Goal: Task Accomplishment & Management: Use online tool/utility

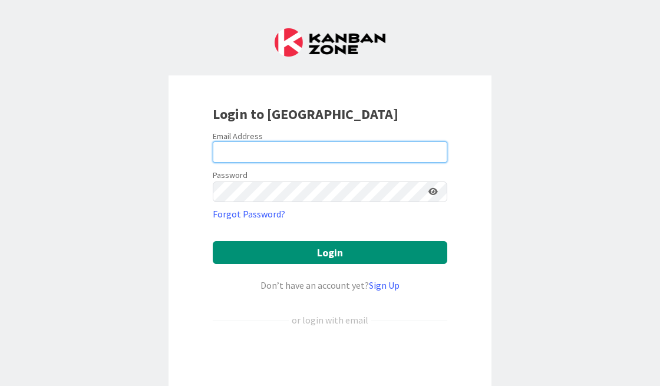
click at [239, 147] on input "email" at bounding box center [330, 152] width 235 height 21
click at [0, 386] on com-1password-button at bounding box center [0, 386] width 0 height 0
click at [230, 152] on input "email" at bounding box center [330, 152] width 235 height 21
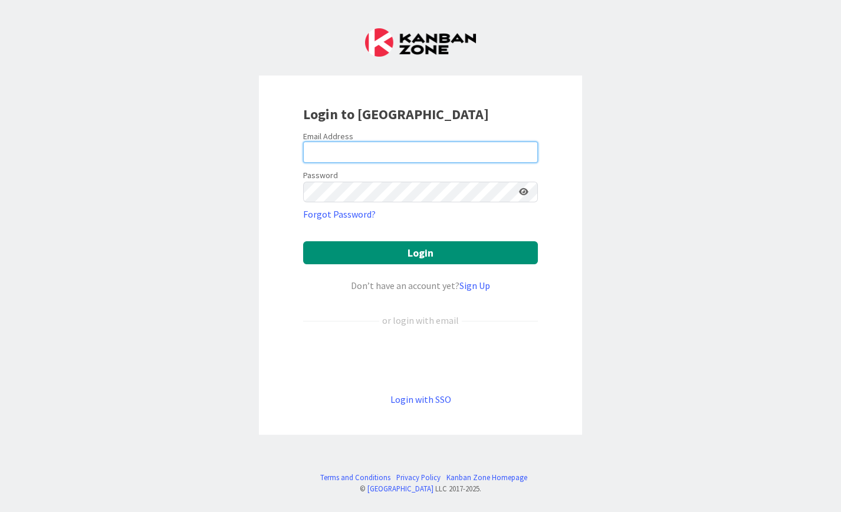
drag, startPoint x: 478, startPoint y: 156, endPoint x: 458, endPoint y: 157, distance: 19.5
click at [478, 156] on input "email" at bounding box center [420, 152] width 235 height 21
click at [0, 386] on com-1password-button at bounding box center [0, 512] width 0 height 0
type input "julie.ferland@ffgg.ulaval.ca"
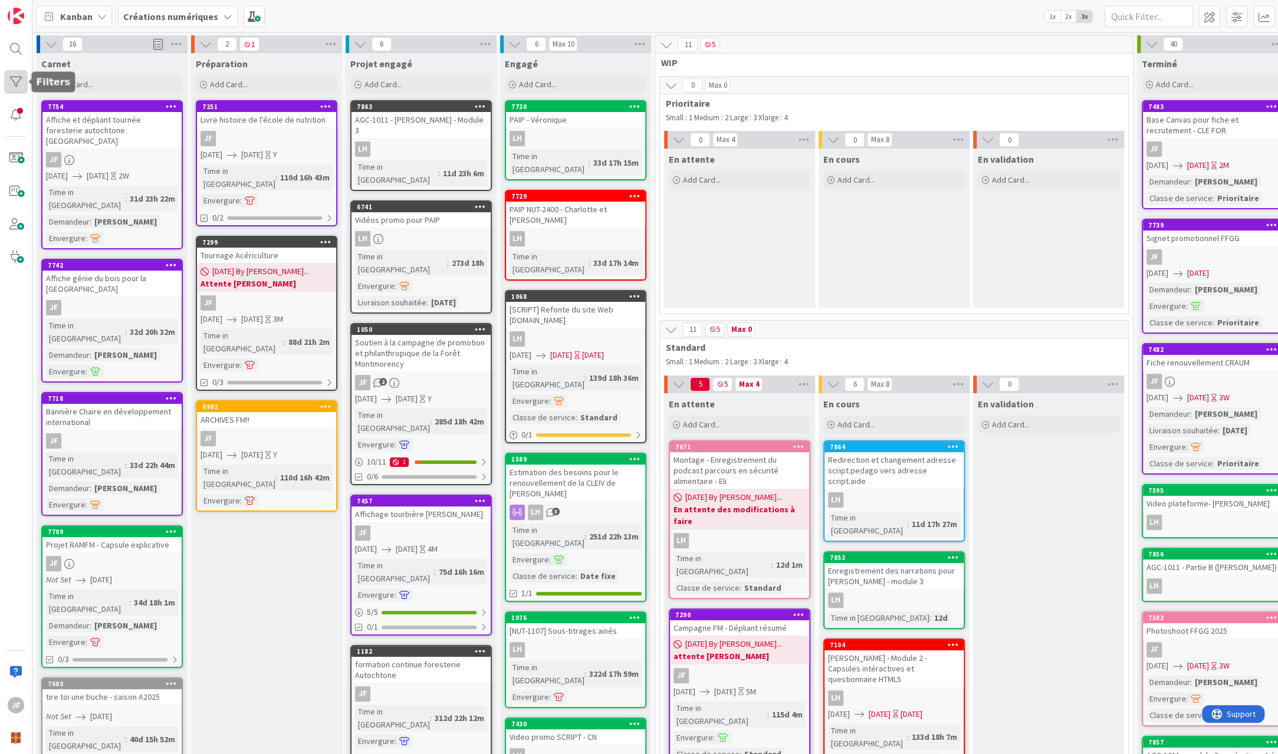
click at [11, 84] on div at bounding box center [16, 82] width 24 height 24
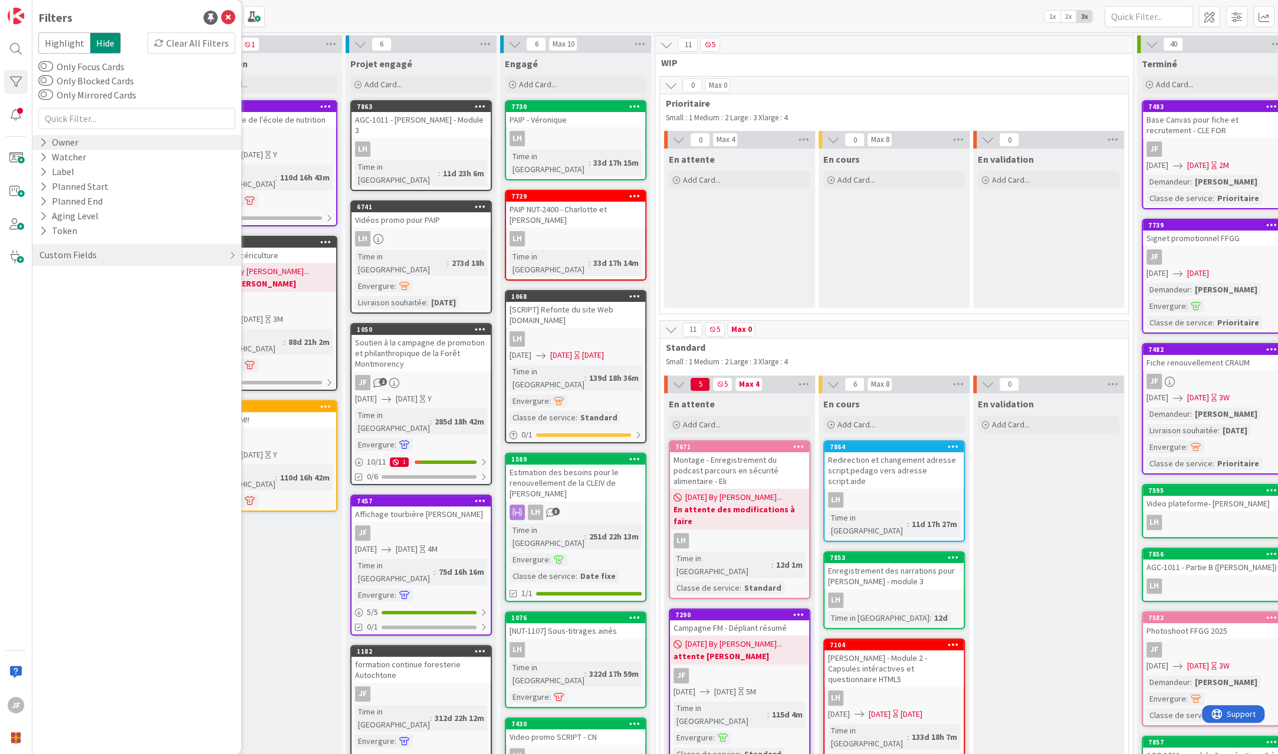
click at [41, 146] on icon at bounding box center [44, 142] width 8 height 10
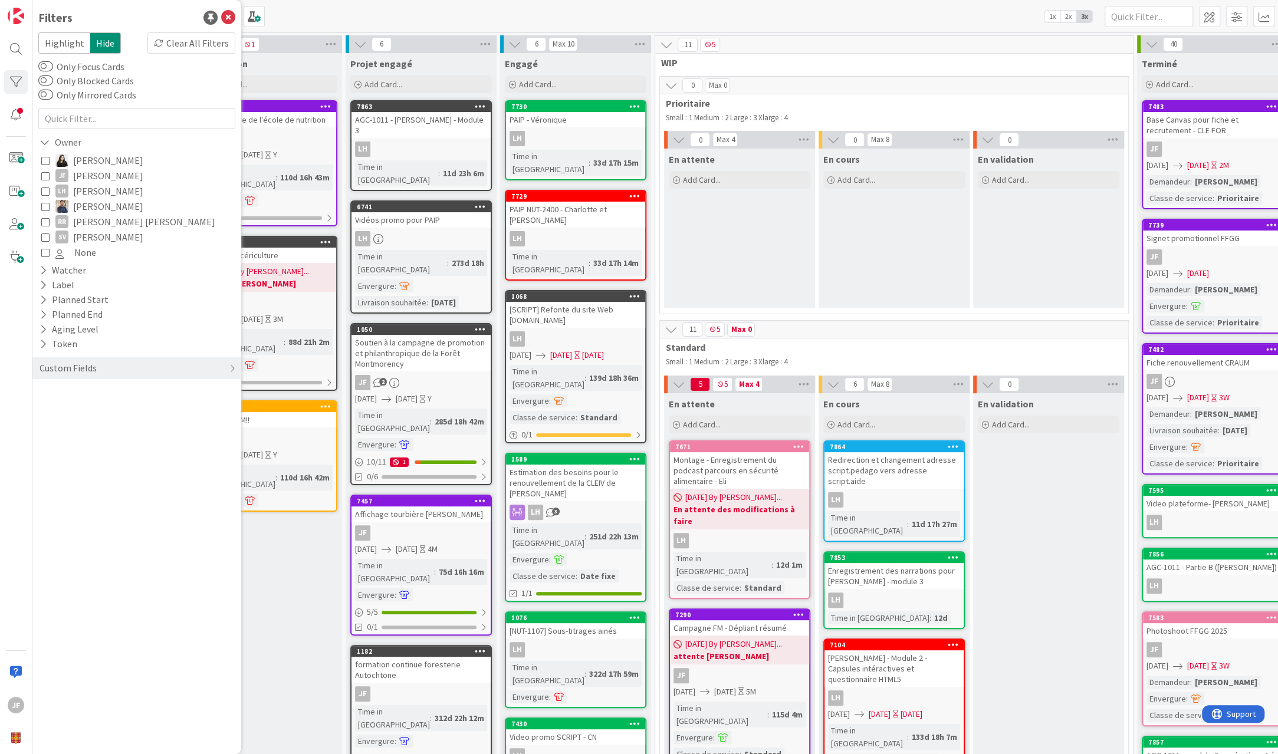
click at [42, 174] on icon at bounding box center [45, 176] width 8 height 8
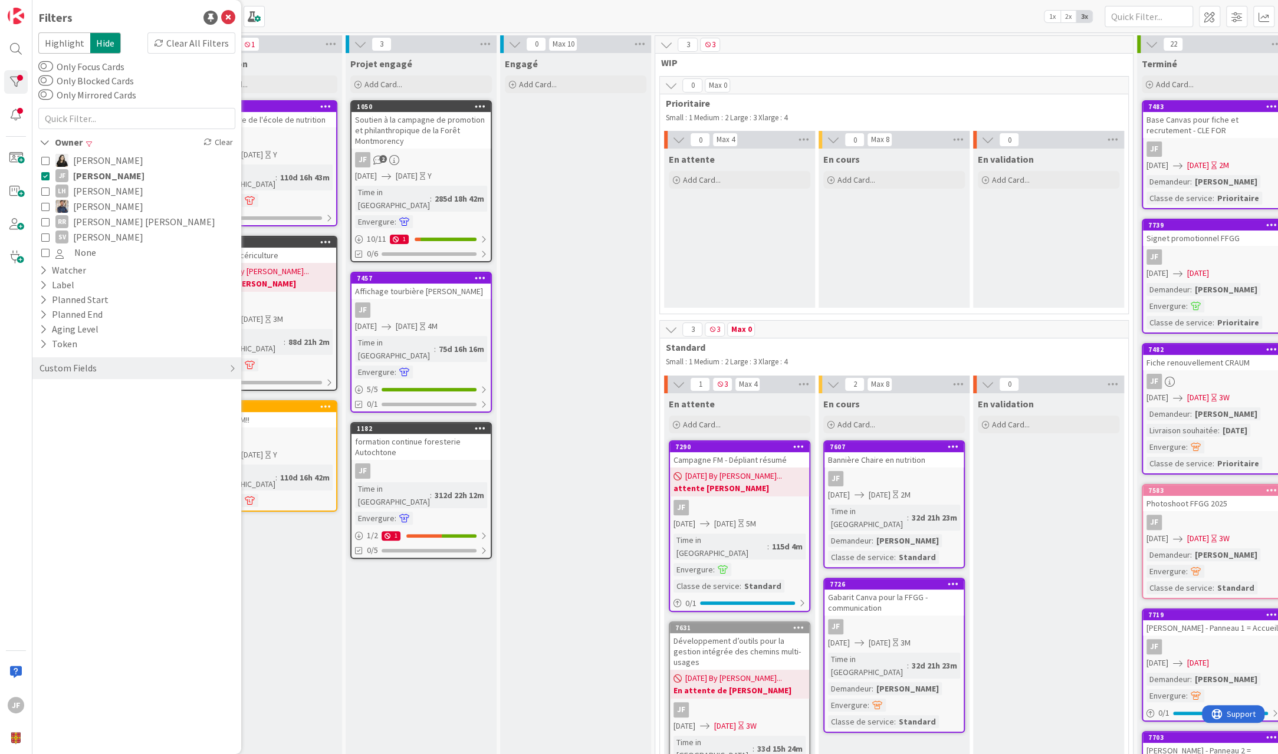
click at [47, 249] on icon at bounding box center [45, 252] width 8 height 8
click at [576, 228] on div "Engagé Add Card..." at bounding box center [575, 724] width 151 height 1342
